Goal: Task Accomplishment & Management: Use online tool/utility

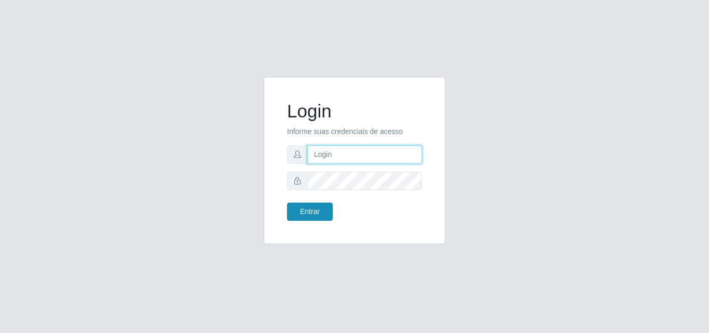
type input "[EMAIL_ADDRESS][DOMAIN_NAME]"
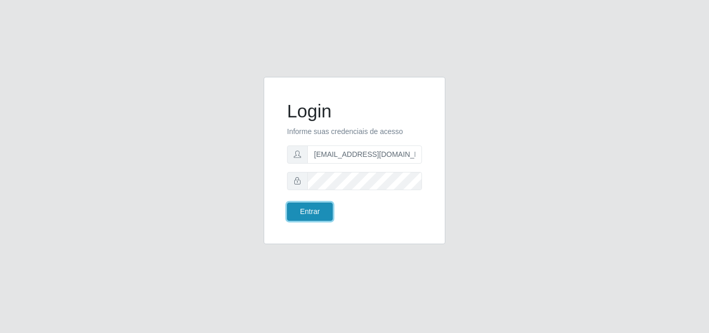
click at [324, 211] on button "Entrar" at bounding box center [310, 211] width 46 height 18
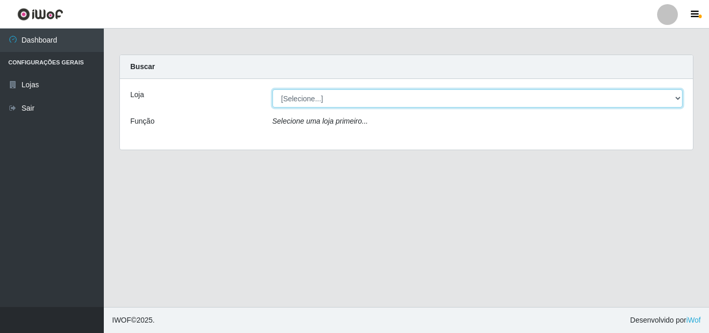
click at [678, 101] on select "[Selecione...] Rede Potiguar 1 - Macaíba" at bounding box center [477, 98] width 410 height 18
select select "100"
click at [272, 89] on select "[Selecione...] Rede Potiguar 1 - Macaíba" at bounding box center [477, 98] width 410 height 18
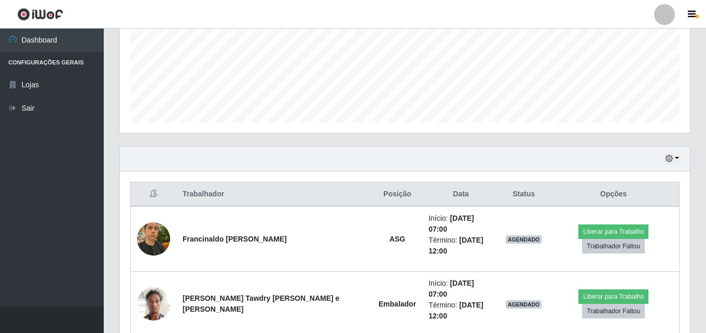
scroll to position [259, 0]
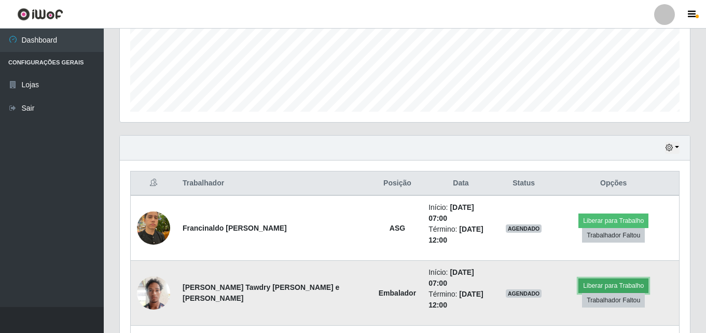
click at [578, 278] on button "Liberar para Trabalho" at bounding box center [613, 285] width 70 height 15
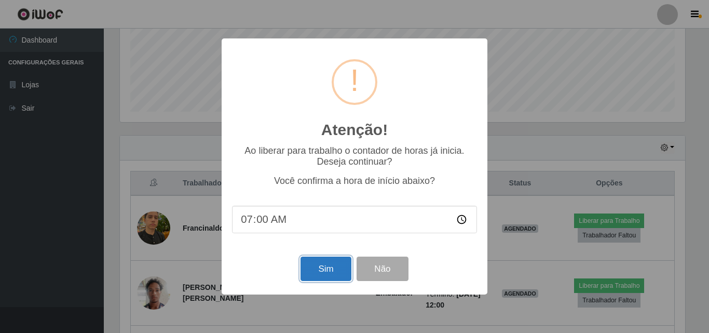
click at [311, 274] on button "Sim" at bounding box center [325, 268] width 50 height 24
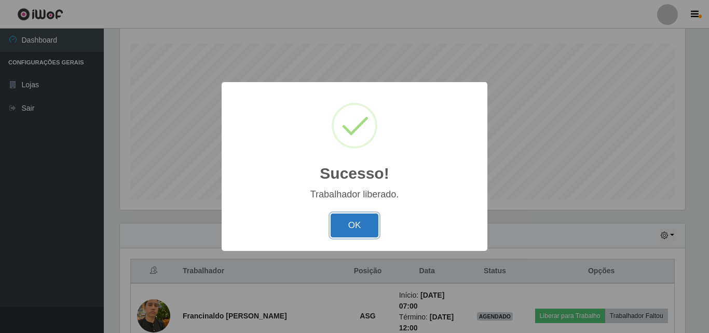
click at [364, 229] on button "OK" at bounding box center [354, 225] width 48 height 24
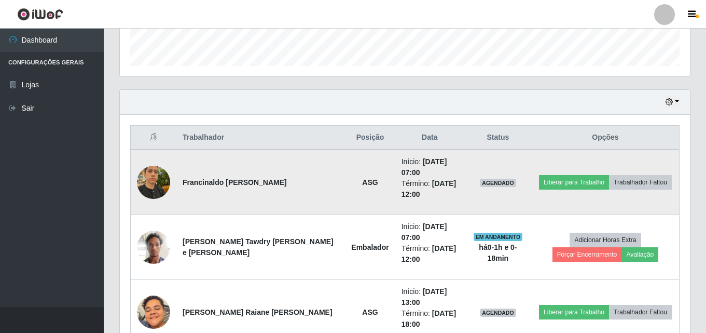
scroll to position [334, 0]
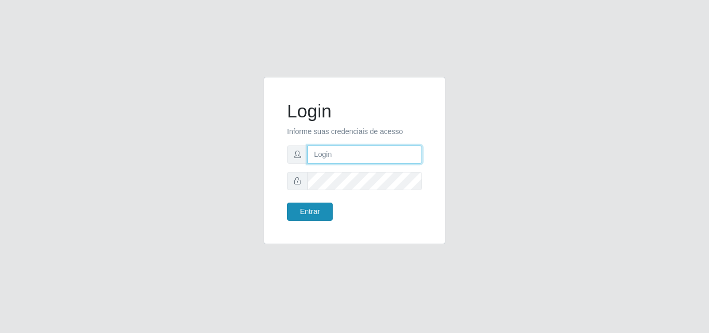
type input "[EMAIL_ADDRESS][DOMAIN_NAME]"
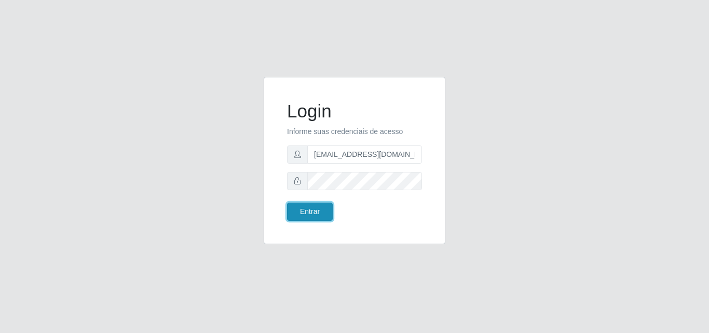
click at [311, 212] on button "Entrar" at bounding box center [310, 211] width 46 height 18
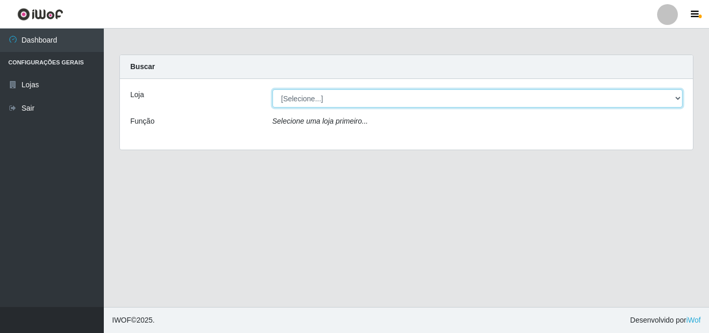
click at [624, 103] on select "[Selecione...] Rede Potiguar 1 - Macaíba" at bounding box center [477, 98] width 410 height 18
select select "100"
click at [272, 89] on select "[Selecione...] Rede Potiguar 1 - Macaíba" at bounding box center [477, 98] width 410 height 18
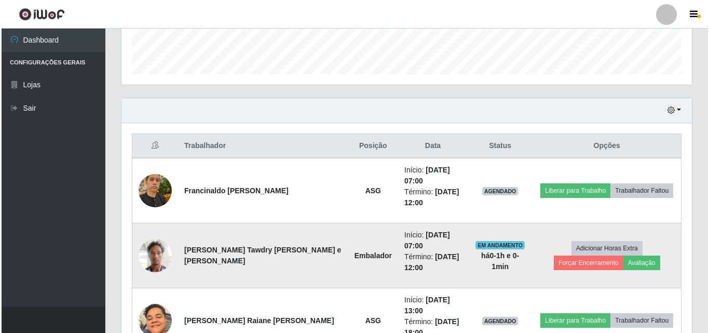
scroll to position [334, 0]
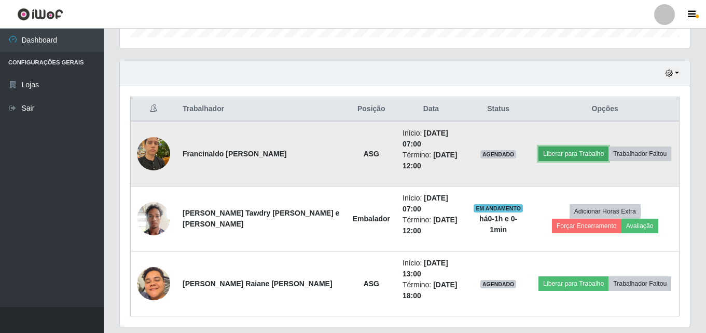
click at [586, 148] on button "Liberar para Trabalho" at bounding box center [574, 153] width 70 height 15
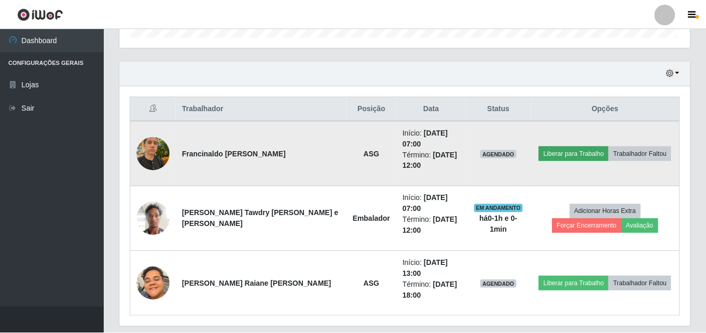
scroll to position [215, 565]
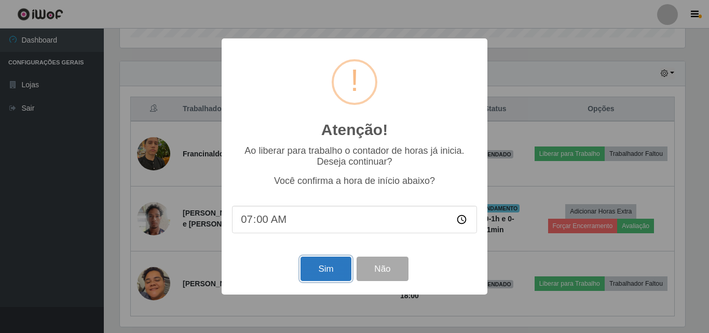
click at [321, 272] on button "Sim" at bounding box center [325, 268] width 50 height 24
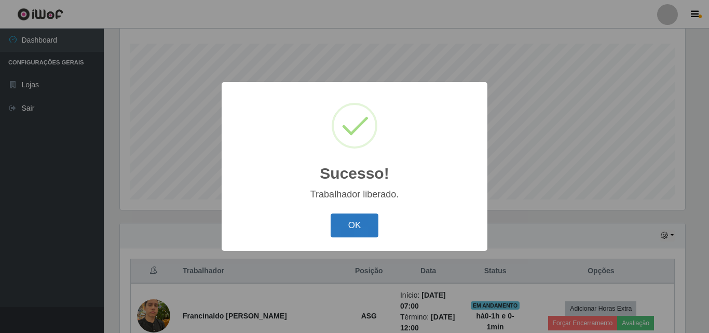
click at [362, 219] on button "OK" at bounding box center [354, 225] width 48 height 24
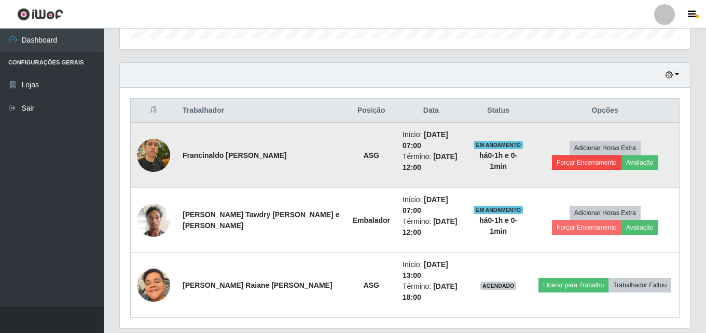
scroll to position [334, 0]
